Goal: Book appointment/travel/reservation

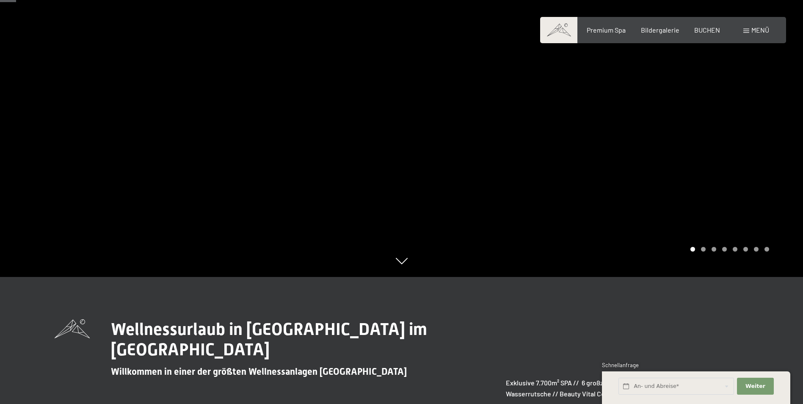
click at [747, 35] on div "Buchen Anfragen Premium Spa Bildergalerie BUCHEN Menü DE IT EN Gutschein Bilder…" at bounding box center [663, 29] width 212 height 9
click at [750, 30] on div "Menü" at bounding box center [757, 29] width 26 height 9
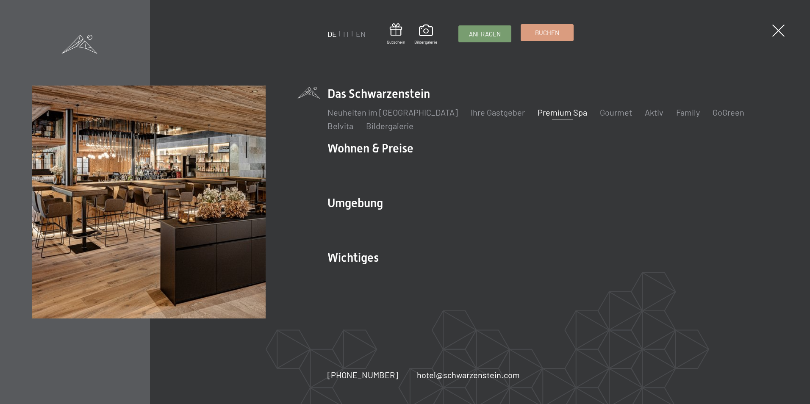
click at [554, 37] on link "Buchen" at bounding box center [547, 33] width 52 height 16
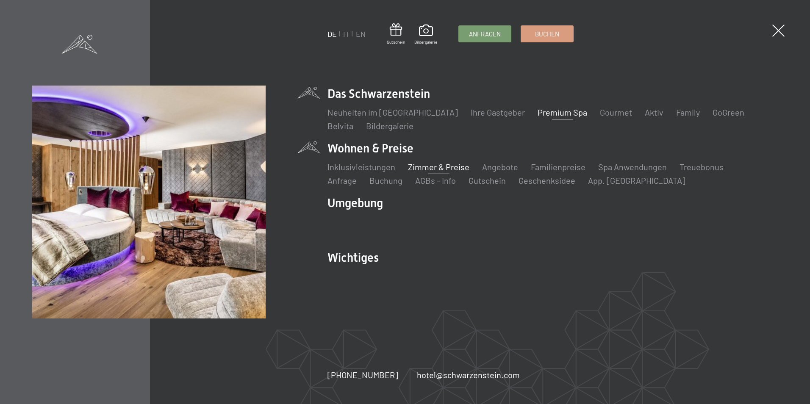
click at [427, 169] on link "Zimmer & Preise" at bounding box center [438, 167] width 61 height 10
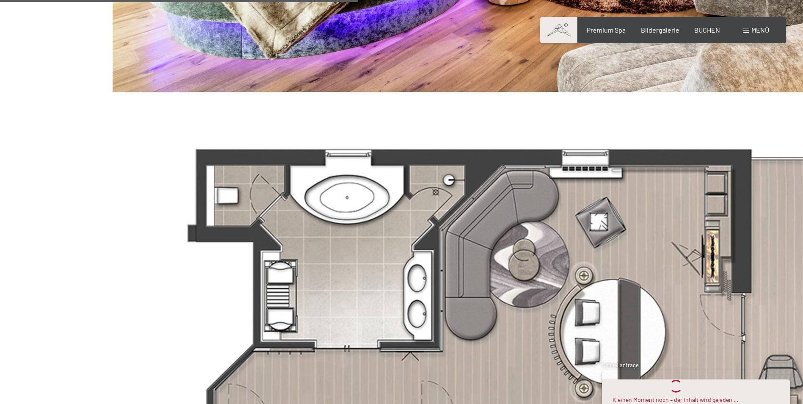
scroll to position [4692, 0]
